Goal: Task Accomplishment & Management: Manage account settings

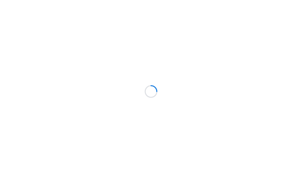
scroll to position [0, 0]
click at [69, 10] on div at bounding box center [151, 91] width 302 height 183
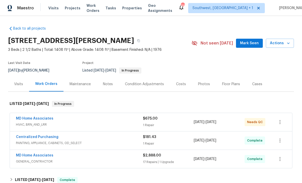
click at [68, 10] on span "Projects" at bounding box center [73, 8] width 16 height 5
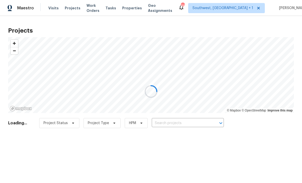
click at [183, 123] on div at bounding box center [151, 91] width 302 height 183
click at [189, 126] on div at bounding box center [151, 91] width 302 height 183
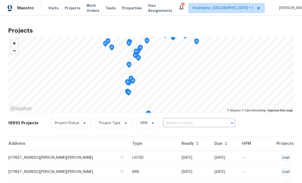
click at [190, 127] on input "text" at bounding box center [192, 123] width 58 height 8
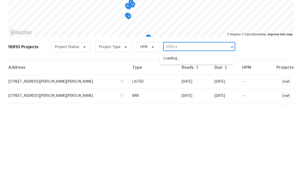
type input "1010 sw"
click at [203, 130] on li "1010 SW 10th Pl, Cape Coral, FL 33991" at bounding box center [197, 134] width 74 height 8
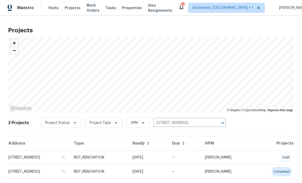
scroll to position [0, 0]
click at [168, 160] on td "09/16/25" at bounding box center [147, 158] width 39 height 14
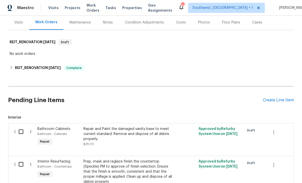
scroll to position [64, 0]
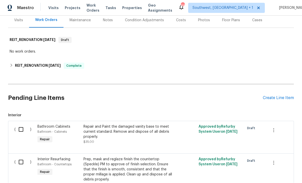
click at [277, 96] on div "Create Line Item" at bounding box center [278, 98] width 31 height 5
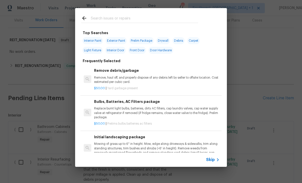
click at [215, 162] on icon at bounding box center [218, 160] width 6 height 6
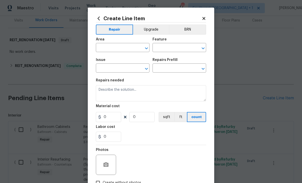
click at [116, 49] on input "text" at bounding box center [115, 48] width 39 height 8
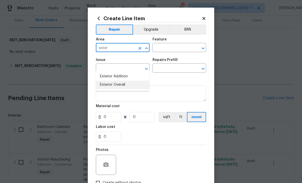
click at [123, 81] on li "Exterior Overall" at bounding box center [123, 85] width 54 height 8
type input "Exterior Overall"
click at [172, 49] on input "text" at bounding box center [171, 48] width 39 height 8
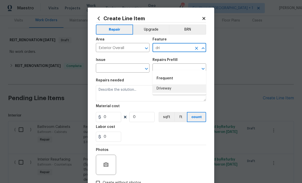
click at [168, 84] on li "Driveway" at bounding box center [179, 88] width 54 height 8
type input "Driveway"
click at [122, 68] on input "text" at bounding box center [115, 69] width 39 height 8
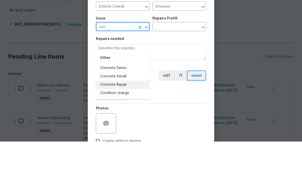
click at [125, 122] on li "Concrete Repair" at bounding box center [123, 126] width 54 height 8
type input "Concrete Repair"
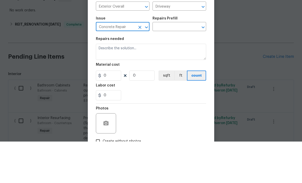
click at [177, 65] on input "text" at bounding box center [171, 69] width 39 height 8
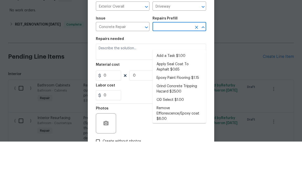
click at [174, 93] on li "Add a Task $1.00" at bounding box center [179, 97] width 54 height 8
type input "Add a Task $1.00"
type input "Flatwork"
type textarea "HPM to detail"
type input "1"
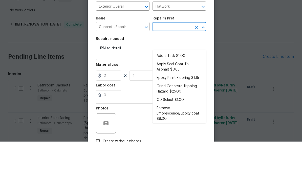
type input "Add a Task $1.00"
type input "1"
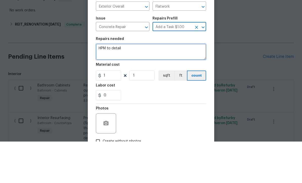
click at [152, 85] on textarea "HPM to detail" at bounding box center [151, 93] width 110 height 16
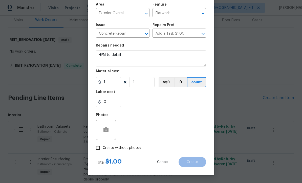
scroll to position [36, 0]
click at [94, 151] on input "Create without photos" at bounding box center [98, 148] width 10 height 10
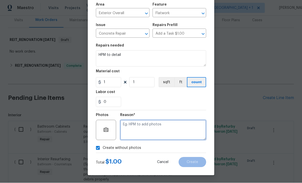
click at [155, 130] on textarea at bounding box center [163, 130] width 86 height 20
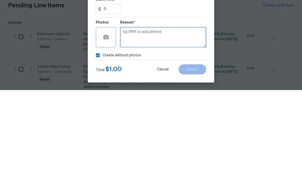
click at [98, 143] on input "Create without photos" at bounding box center [98, 148] width 10 height 10
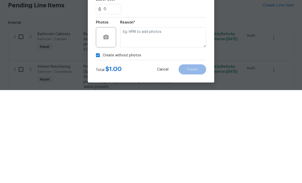
checkbox input "false"
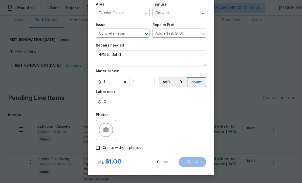
click at [102, 132] on button "button" at bounding box center [106, 130] width 12 height 12
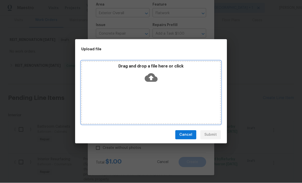
click at [154, 76] on icon at bounding box center [151, 78] width 13 height 9
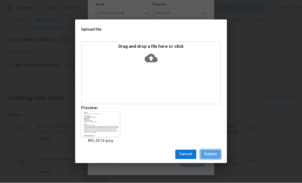
click at [211, 156] on span "Submit" at bounding box center [210, 154] width 12 height 6
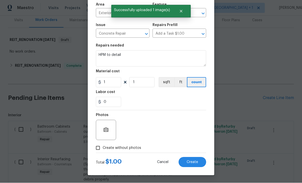
click at [186, 131] on div "Photos" at bounding box center [151, 127] width 110 height 33
click at [194, 165] on button "Create" at bounding box center [193, 162] width 28 height 10
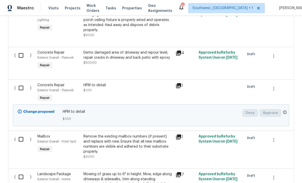
scroll to position [1384, 0]
click at [276, 86] on icon "button" at bounding box center [274, 89] width 6 height 6
click at [207, 83] on div at bounding box center [151, 91] width 302 height 183
click at [20, 83] on input "checkbox" at bounding box center [23, 88] width 14 height 11
checkbox input "true"
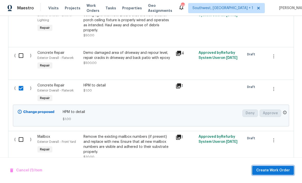
click at [274, 171] on span "Create Work Order" at bounding box center [273, 170] width 34 height 6
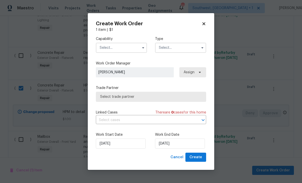
click at [120, 49] on input "text" at bounding box center [121, 48] width 51 height 10
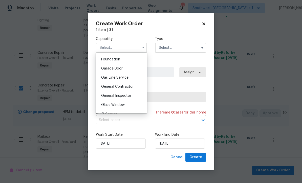
scroll to position [213, 0]
click at [134, 90] on div "General Contractor" at bounding box center [121, 87] width 49 height 9
type input "General Contractor"
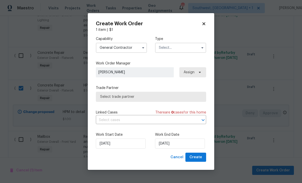
click at [179, 47] on input "text" at bounding box center [180, 48] width 51 height 10
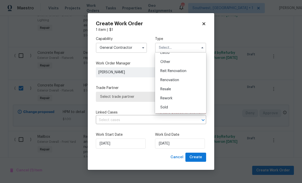
scroll to position [60, 0]
click at [183, 72] on span "Reit Renovation" at bounding box center [173, 71] width 26 height 4
type input "Reit Renovation"
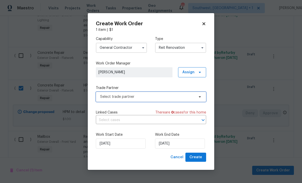
click at [139, 98] on span "Select trade partner" at bounding box center [147, 96] width 94 height 5
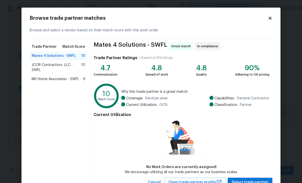
click at [38, 58] on span "Mates 4 Solutions - SWFL" at bounding box center [54, 55] width 45 height 5
click at [272, 16] on icon at bounding box center [270, 18] width 5 height 5
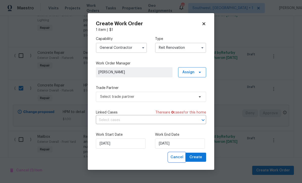
click at [180, 158] on span "Cancel" at bounding box center [176, 157] width 13 height 6
checkbox input "false"
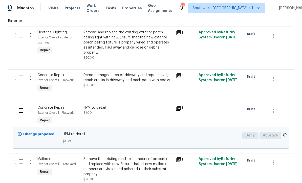
scroll to position [16, 0]
click at [130, 104] on div "HPM to detail $1.00" at bounding box center [128, 115] width 92 height 23
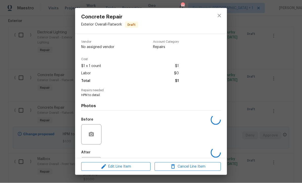
scroll to position [17, 0]
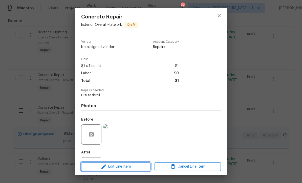
click at [135, 169] on span "Edit Line Item" at bounding box center [116, 167] width 66 height 6
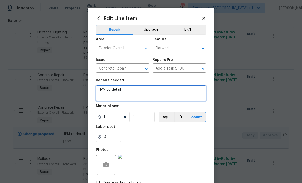
click at [136, 91] on textarea "HPM to detail" at bounding box center [151, 93] width 110 height 16
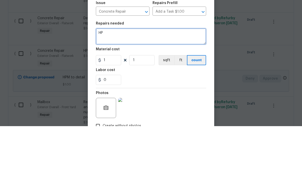
type textarea "H"
paste textarea "Hello naomi.ferreira, we have a new house assigned as one of our listing pilot …"
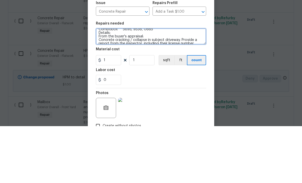
scroll to position [37, 0]
click at [146, 85] on textarea "Hello naomi.ferreira, we have a new house assigned as one of our listing pilot …" at bounding box center [151, 93] width 110 height 16
click at [138, 85] on textarea "Hello naomi.ferreira, we have a new house assigned as one of our listing pilot …" at bounding box center [151, 93] width 110 height 16
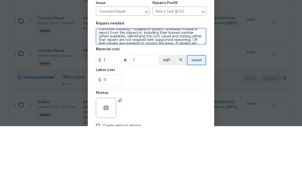
scroll to position [0, 0]
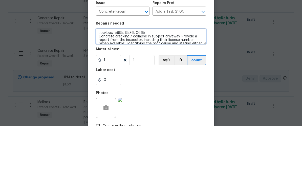
click at [158, 85] on textarea "Lockbox 5895, 9536, 0665 Concrete cracking / collapse in subject driveway. Prov…" at bounding box center [151, 93] width 110 height 16
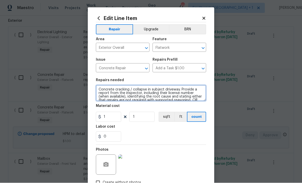
click at [125, 98] on textarea "Concrete cracking / collapse in subject driveway. Provide a report from the ins…" at bounding box center [151, 93] width 110 height 16
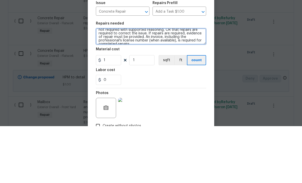
scroll to position [15, 0]
click at [173, 85] on textarea "Concrete cracking / collapse in subject driveway. Provide a report from the ins…" at bounding box center [151, 93] width 110 height 16
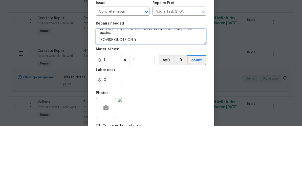
scroll to position [25, 0]
click at [142, 85] on textarea "Concrete cracking / collapse in subject driveway. Provide a report from the ins…" at bounding box center [151, 93] width 110 height 16
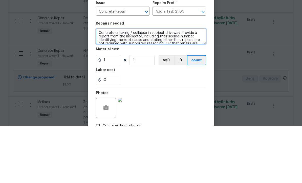
scroll to position [0, 0]
click at [98, 85] on textarea "Concrete cracking / collapse in subject driveway. Provide a report from the ins…" at bounding box center [151, 93] width 110 height 16
click at [96, 85] on textarea "QUOTE ONLY***Concrete cracking / collapse in subject driveway. Provide a report…" at bounding box center [151, 93] width 110 height 16
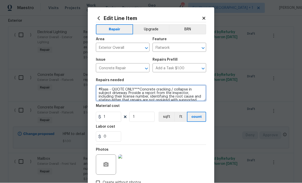
type textarea "#Raas - QUOTE ONLY***Concrete cracking / collapse in subject driveway. Provide …"
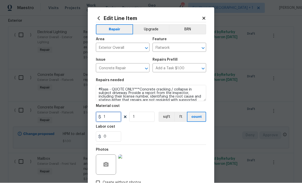
click at [116, 122] on input "1" at bounding box center [108, 117] width 25 height 10
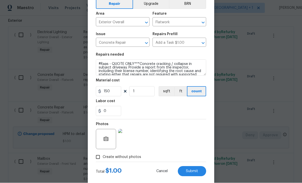
scroll to position [29, 0]
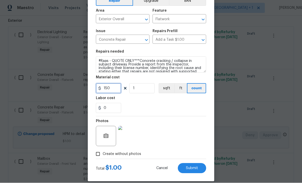
type input "150"
click at [172, 125] on div "Photos" at bounding box center [151, 133] width 110 height 33
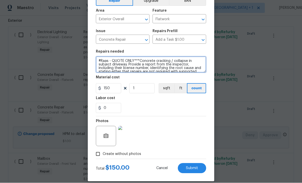
click at [157, 65] on textarea "#Raas - QUOTE ONLY***Concrete cracking / collapse in subject driveway. Provide …" at bounding box center [151, 65] width 110 height 16
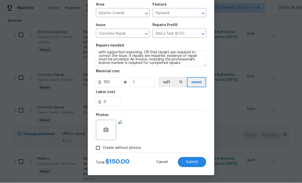
scroll to position [36, 0]
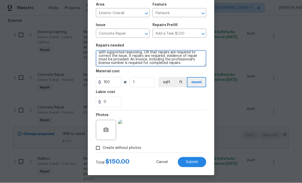
type textarea "#Raas - QUOTE ONLY***Concrete cracking / collapse in subject driveway. Provide …"
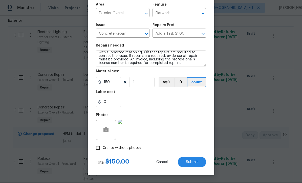
click at [198, 165] on button "Submit" at bounding box center [192, 162] width 28 height 10
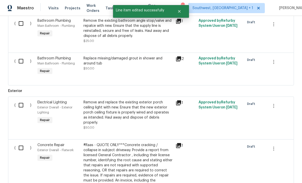
click at [19, 143] on input "checkbox" at bounding box center [23, 148] width 14 height 11
checkbox input "true"
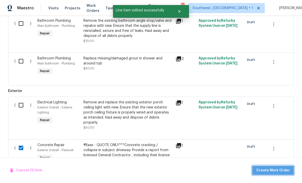
click at [278, 172] on span "Create Work Order" at bounding box center [273, 170] width 34 height 6
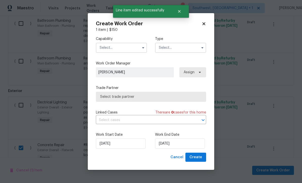
click at [117, 50] on input "text" at bounding box center [121, 48] width 51 height 10
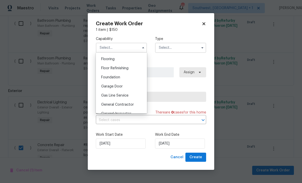
scroll to position [195, 0]
click at [133, 105] on div "General Contractor" at bounding box center [121, 104] width 49 height 9
type input "General Contractor"
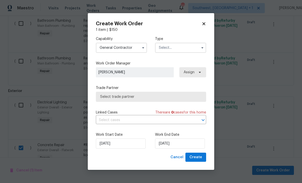
click at [186, 48] on input "text" at bounding box center [180, 48] width 51 height 10
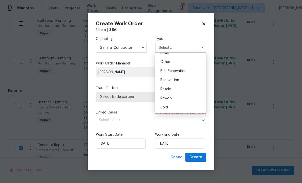
scroll to position [60, 0]
click at [184, 72] on span "Reit Renovation" at bounding box center [173, 71] width 26 height 4
type input "Reit Renovation"
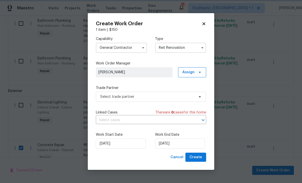
scroll to position [0, 0]
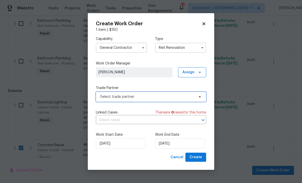
click at [148, 99] on span "Select trade partner" at bounding box center [151, 97] width 110 height 10
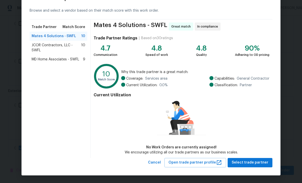
scroll to position [19, 0]
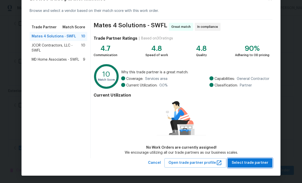
click at [256, 164] on span "Select trade partner" at bounding box center [250, 163] width 37 height 6
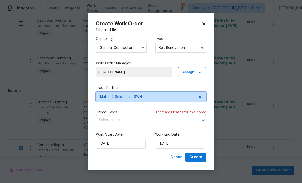
scroll to position [0, 0]
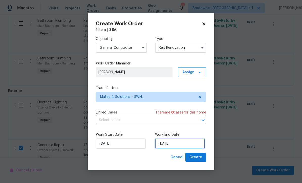
click at [189, 145] on input "[DATE]" at bounding box center [180, 144] width 50 height 10
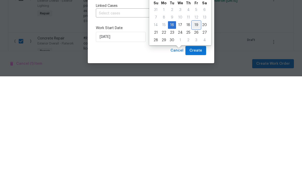
click at [196, 128] on div "19" at bounding box center [196, 131] width 8 height 7
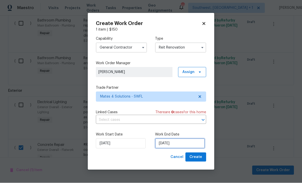
click at [195, 145] on input "9/19/2025" at bounding box center [180, 144] width 50 height 10
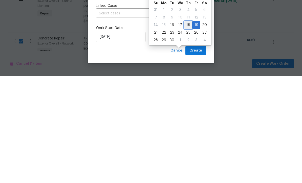
click at [186, 128] on div "18" at bounding box center [188, 131] width 8 height 7
type input "9/18/2025"
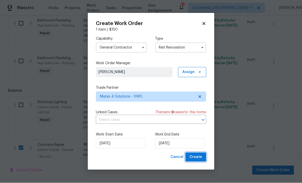
click at [200, 161] on button "Create" at bounding box center [195, 157] width 21 height 9
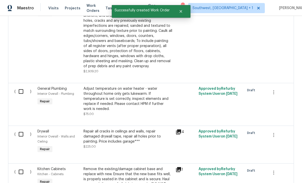
scroll to position [956, 0]
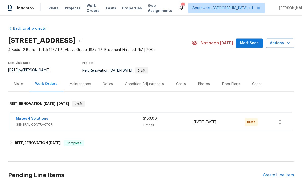
scroll to position [17, 0]
click at [282, 119] on icon "button" at bounding box center [280, 122] width 6 height 6
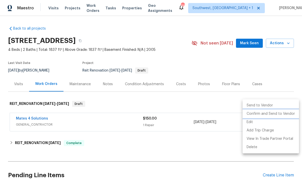
click at [269, 117] on li "Confirm and Send to Vendor" at bounding box center [271, 114] width 56 height 8
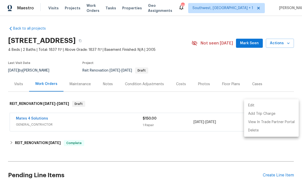
click at [275, 53] on div at bounding box center [151, 91] width 302 height 183
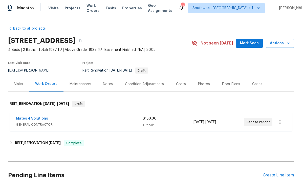
click at [25, 117] on link "Mates 4 Solutions" at bounding box center [32, 119] width 32 height 4
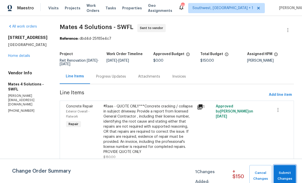
click at [287, 176] on span "Submit Changes" at bounding box center [284, 176] width 17 height 12
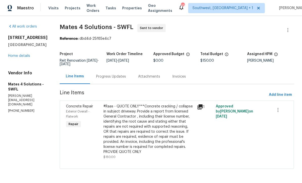
click at [26, 56] on link "Home details" at bounding box center [19, 56] width 22 height 4
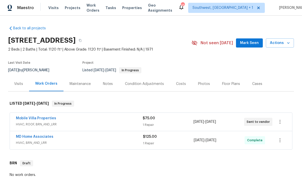
scroll to position [0, 0]
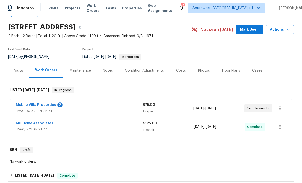
scroll to position [23, 0]
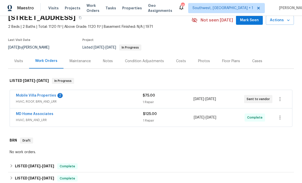
click at [23, 96] on link "Mobile Villa Properties" at bounding box center [36, 96] width 40 height 4
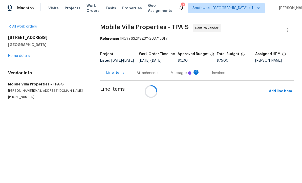
click at [150, 72] on div "Attachments" at bounding box center [148, 73] width 22 height 5
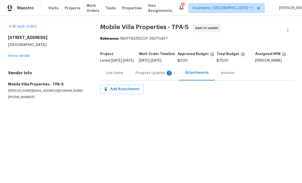
click at [154, 76] on div "Progress Updates 2" at bounding box center [154, 73] width 37 height 5
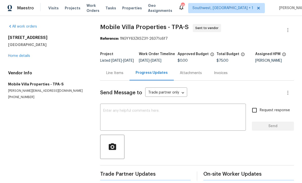
scroll to position [17, 0]
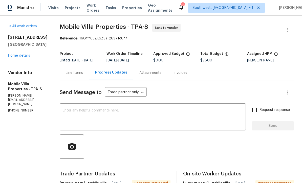
click at [63, 109] on textarea at bounding box center [153, 118] width 180 height 18
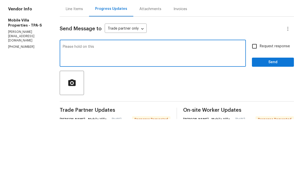
type textarea "Please hold on this"
click at [256, 105] on input "Request response" at bounding box center [254, 110] width 11 height 11
checkbox input "true"
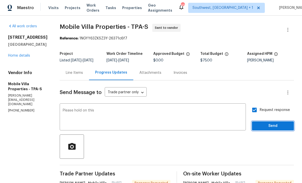
click at [270, 123] on span "Send" at bounding box center [273, 126] width 34 height 6
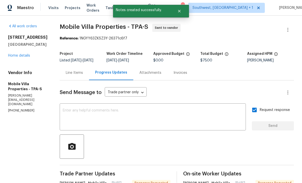
scroll to position [0, 0]
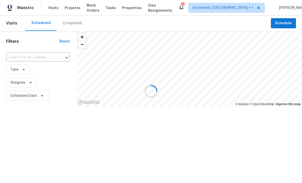
click at [69, 10] on div at bounding box center [151, 91] width 302 height 183
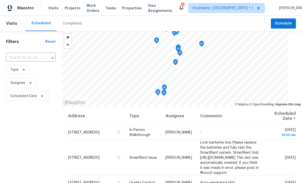
click at [68, 9] on span "Projects" at bounding box center [73, 8] width 16 height 5
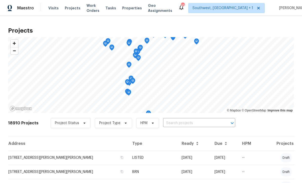
click at [182, 127] on input "text" at bounding box center [192, 123] width 58 height 8
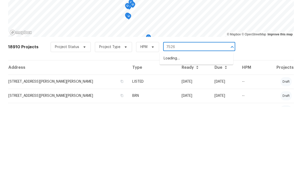
type input "7526"
click at [195, 139] on li "7526 Fairlinks Ct, Sarasota, FL 34243" at bounding box center [197, 143] width 74 height 8
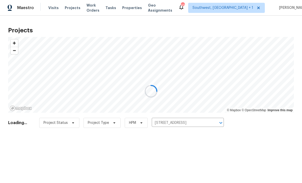
scroll to position [0, 0]
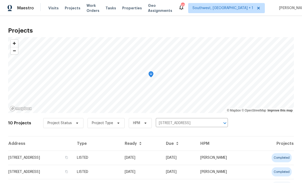
click at [162, 160] on td "08/18/25" at bounding box center [141, 158] width 41 height 14
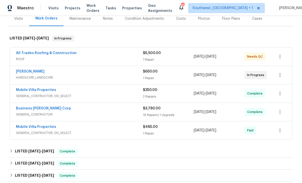
scroll to position [65, 0]
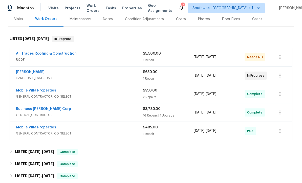
click at [46, 55] on link "All Trades Roofing & Construction" at bounding box center [46, 54] width 61 height 4
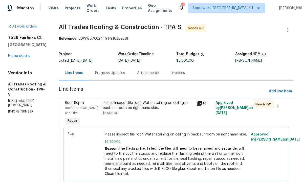
click at [164, 114] on div "Please inspect tile roof. Water staining on ceiling in back sunroom on right ha…" at bounding box center [148, 107] width 91 height 15
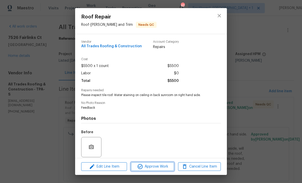
click at [163, 169] on span "Approve Work" at bounding box center [153, 167] width 40 height 6
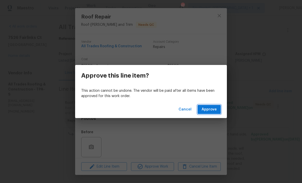
click at [217, 109] on button "Approve" at bounding box center [209, 109] width 23 height 9
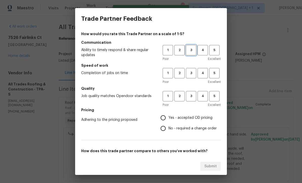
click at [192, 50] on span "3" at bounding box center [190, 50] width 9 height 6
click at [191, 72] on span "3" at bounding box center [190, 73] width 9 height 6
click at [192, 99] on button "3" at bounding box center [191, 96] width 10 height 10
click at [166, 118] on input "Yes - accepted OD pricing" at bounding box center [163, 118] width 11 height 11
radio input "true"
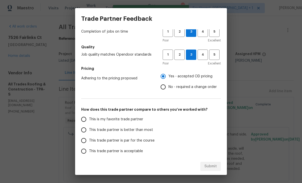
scroll to position [41, 0]
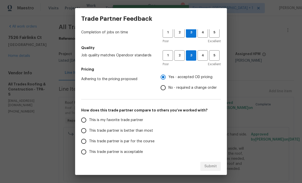
click at [81, 142] on input "This trade partner is par for the course" at bounding box center [83, 141] width 11 height 11
click at [211, 171] on button "Submit" at bounding box center [210, 166] width 20 height 9
radio input "true"
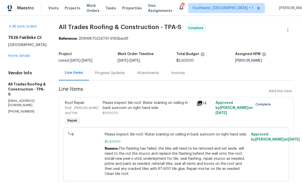
click at [67, 10] on span "Projects" at bounding box center [73, 8] width 16 height 5
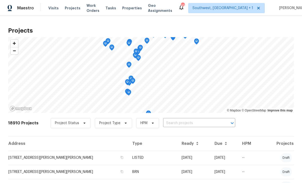
click at [183, 125] on input "text" at bounding box center [192, 123] width 58 height 8
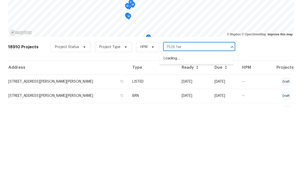
type input "7526 fairl"
click at [205, 130] on li "[STREET_ADDRESS]" at bounding box center [197, 134] width 74 height 8
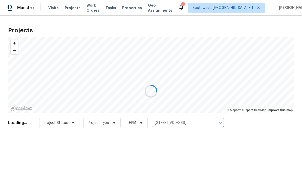
scroll to position [0, 0]
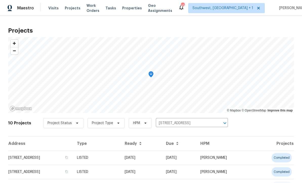
click at [162, 161] on td "08/18/25" at bounding box center [141, 158] width 41 height 14
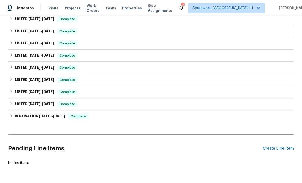
scroll to position [198, 0]
click at [277, 151] on div "Create Line Item" at bounding box center [278, 148] width 31 height 5
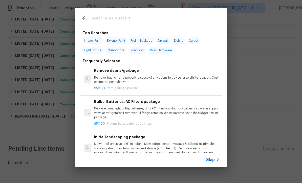
click at [214, 163] on div "Skip" at bounding box center [213, 160] width 15 height 6
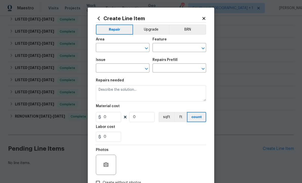
click at [102, 49] on input "text" at bounding box center [115, 48] width 39 height 8
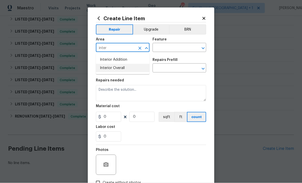
click at [125, 70] on li "Interior Overall" at bounding box center [123, 68] width 54 height 8
type input "Interior Overall"
click at [168, 50] on input "text" at bounding box center [171, 48] width 39 height 8
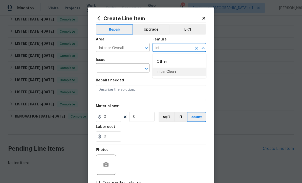
click at [170, 72] on li "Initial Clean" at bounding box center [179, 72] width 54 height 8
type input "Initial Clean"
click at [105, 70] on input "text" at bounding box center [115, 69] width 39 height 8
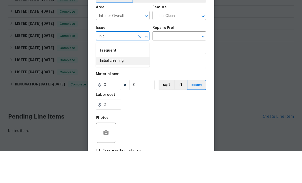
click at [104, 89] on li "Initial cleaning" at bounding box center [123, 93] width 54 height 8
type input "Initial cleaning"
click at [184, 65] on input "text" at bounding box center [171, 69] width 39 height 8
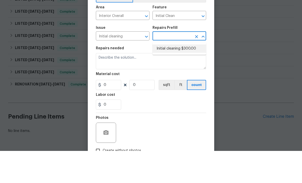
click at [187, 77] on li "Initial cleaning $300.00" at bounding box center [179, 81] width 54 height 8
type input "Initial cleaning $300.00"
type input "Home Readiness Packages"
type textarea "1. Wipe down exterior doors and trim. 2. Clean out all exterior light fixtures …"
type input "1"
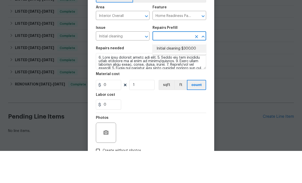
type input "Initial cleaning $300.00"
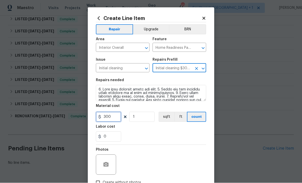
click at [113, 122] on input "300" at bounding box center [108, 117] width 25 height 10
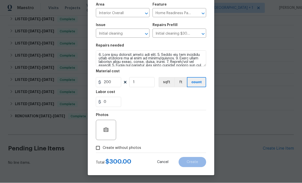
scroll to position [36, 0]
type input "200"
click at [96, 150] on input "Create without photos" at bounding box center [98, 148] width 10 height 10
checkbox input "true"
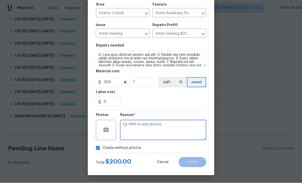
click at [165, 132] on textarea at bounding box center [163, 130] width 86 height 20
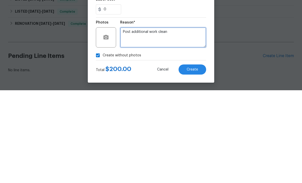
type textarea "Post additional work clean"
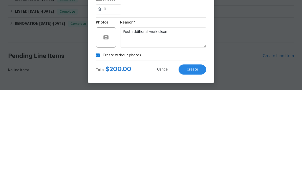
click at [192, 157] on button "Create" at bounding box center [193, 162] width 28 height 10
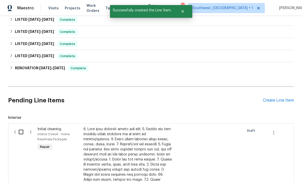
scroll to position [245, 0]
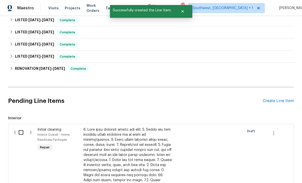
click at [19, 127] on input "checkbox" at bounding box center [23, 132] width 14 height 11
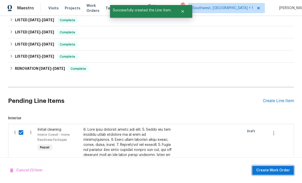
click at [282, 169] on span "Create Work Order" at bounding box center [273, 170] width 34 height 6
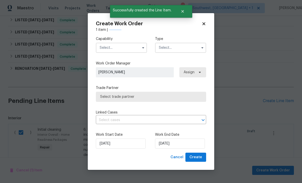
checkbox input "false"
click at [100, 50] on input "text" at bounding box center [121, 48] width 51 height 10
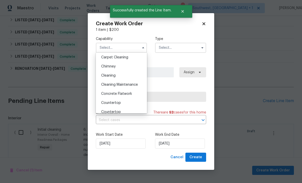
scroll to position [55, 0]
click at [121, 79] on div "Cleaning" at bounding box center [121, 76] width 49 height 9
type input "Cleaning"
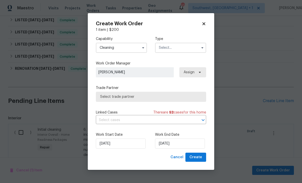
click at [180, 47] on input "text" at bounding box center [180, 48] width 51 height 10
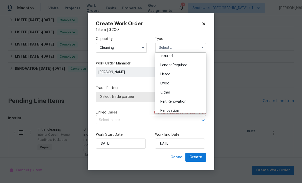
scroll to position [29, 0]
click at [181, 78] on div "Listed" at bounding box center [180, 75] width 49 height 9
type input "Listed"
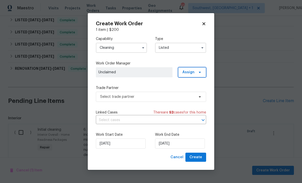
click at [193, 75] on span "Assign" at bounding box center [192, 72] width 28 height 10
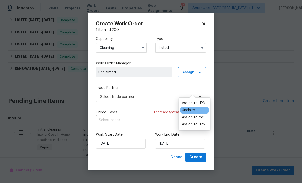
click at [193, 115] on div "Assign to me" at bounding box center [193, 117] width 22 height 5
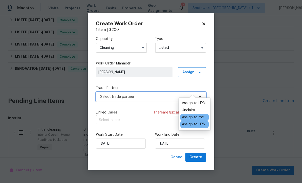
click at [148, 96] on span "Select trade partner" at bounding box center [147, 96] width 94 height 5
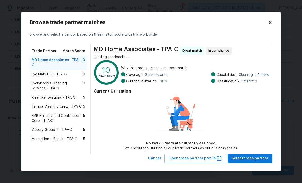
click at [34, 81] on span "Everybody’s Cleaning Services - TPA-C" at bounding box center [57, 86] width 50 height 10
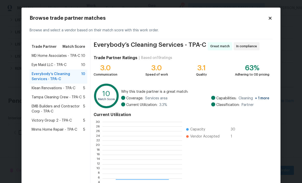
scroll to position [71, 79]
click at [252, 156] on div "Current Utilization 0 2 4 6 8 10 12 14 16 18 20 22 24 26 28 30 Capacity 30 Vend…" at bounding box center [182, 152] width 176 height 85
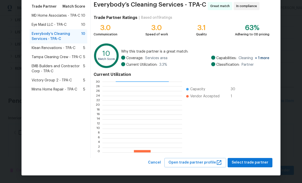
scroll to position [40, 0]
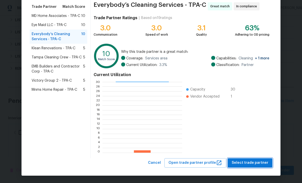
click at [255, 163] on span "Select trade partner" at bounding box center [250, 163] width 37 height 6
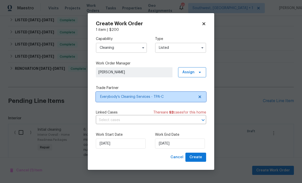
scroll to position [0, 0]
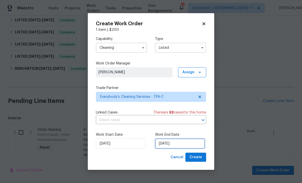
click at [179, 148] on input "[DATE]" at bounding box center [180, 144] width 50 height 10
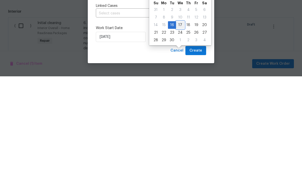
click at [180, 128] on div "17" at bounding box center [180, 131] width 8 height 7
type input "[DATE]"
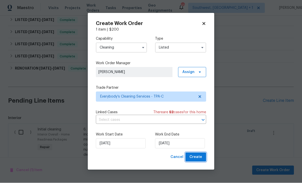
click at [200, 159] on span "Create" at bounding box center [195, 157] width 13 height 6
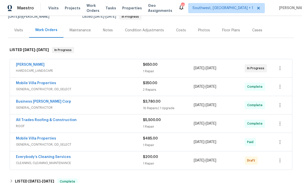
scroll to position [54, 0]
click at [283, 154] on button "button" at bounding box center [280, 160] width 12 height 12
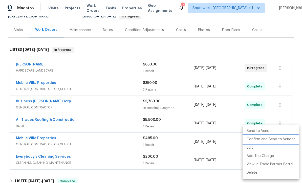
click at [276, 140] on li "Confirm and Send to Vendor" at bounding box center [271, 139] width 56 height 8
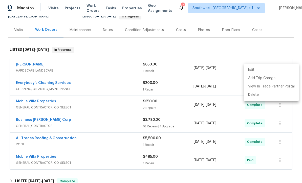
click at [258, 164] on div at bounding box center [151, 91] width 302 height 183
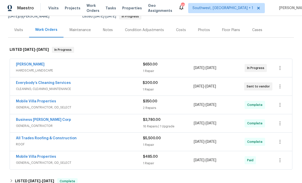
click at [33, 81] on link "Everybody’s Cleaning Services" at bounding box center [43, 83] width 55 height 4
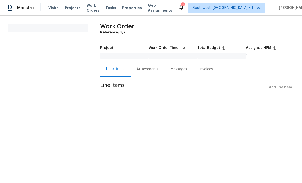
scroll to position [0, 0]
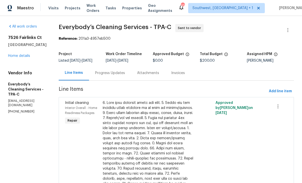
click at [125, 76] on div "Progress Updates" at bounding box center [110, 73] width 30 height 5
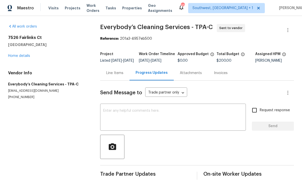
click at [157, 119] on textarea at bounding box center [173, 118] width 140 height 18
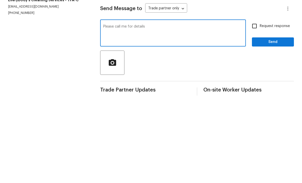
type textarea "Please call me for details"
click at [257, 105] on input "Request response" at bounding box center [254, 110] width 11 height 11
checkbox input "true"
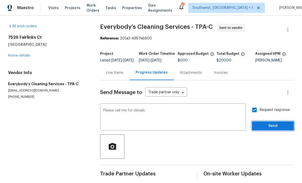
click at [272, 123] on span "Send" at bounding box center [273, 126] width 34 height 6
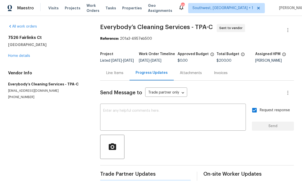
scroll to position [9, 0]
click at [23, 55] on link "Home details" at bounding box center [19, 56] width 22 height 4
